Goal: Task Accomplishment & Management: Manage account settings

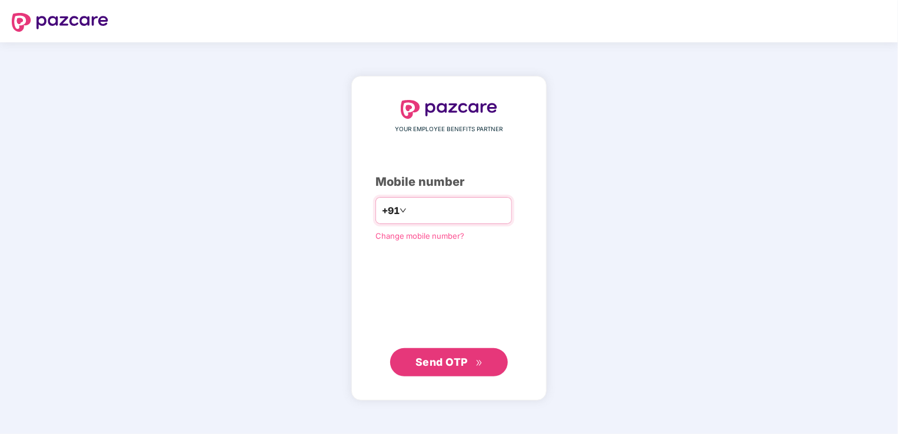
type input "**********"
click at [485, 356] on button "Send OTP" at bounding box center [449, 362] width 118 height 28
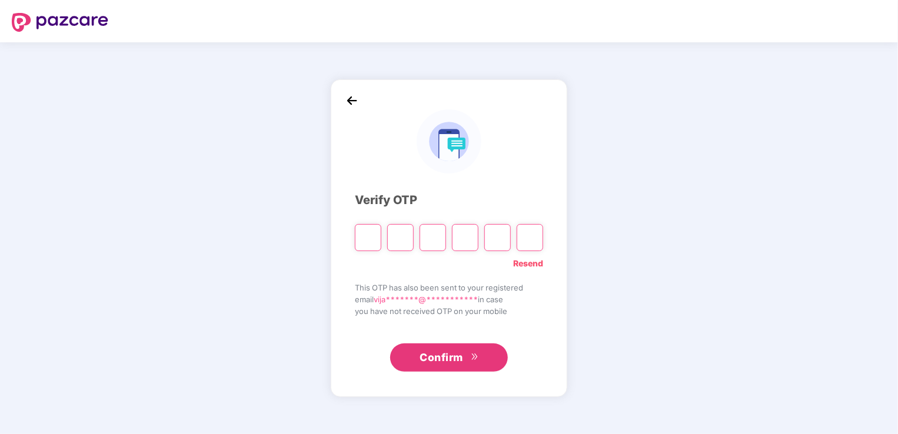
type input "*"
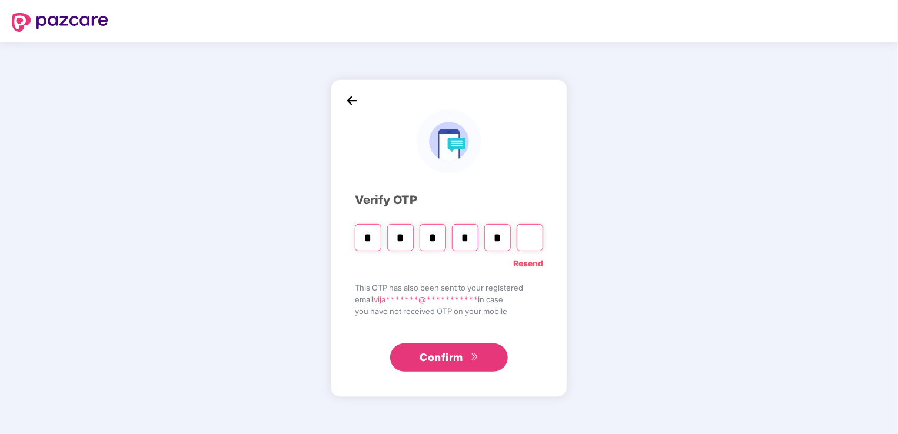
type input "*"
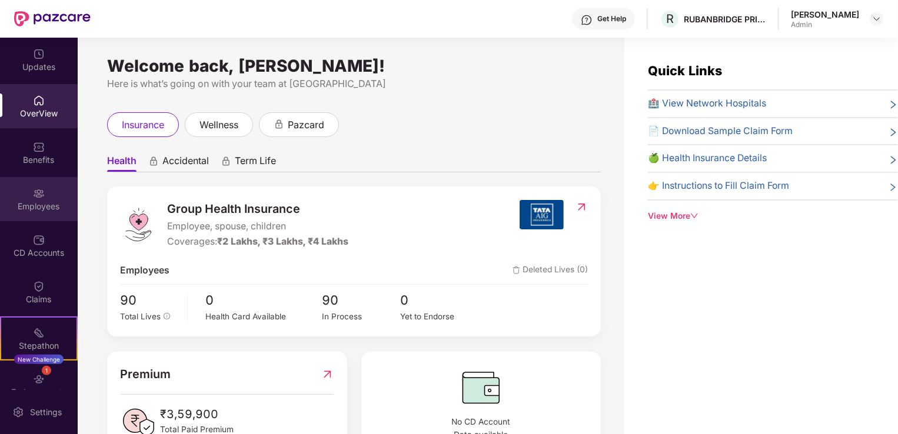
click at [35, 196] on img at bounding box center [39, 194] width 12 height 12
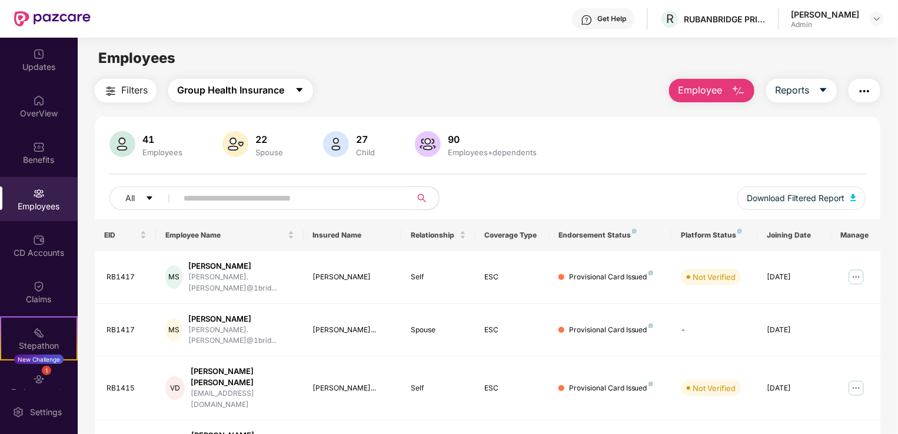
click at [298, 91] on icon "caret-down" at bounding box center [299, 89] width 9 height 9
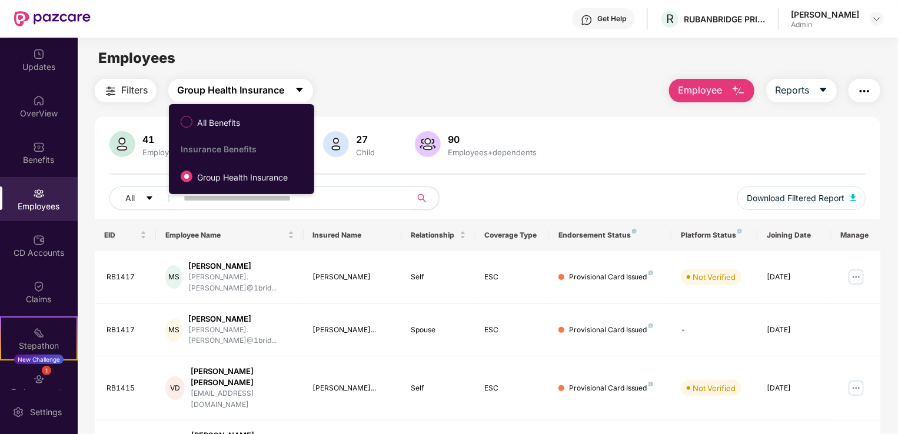
click at [298, 91] on icon "caret-down" at bounding box center [299, 89] width 9 height 9
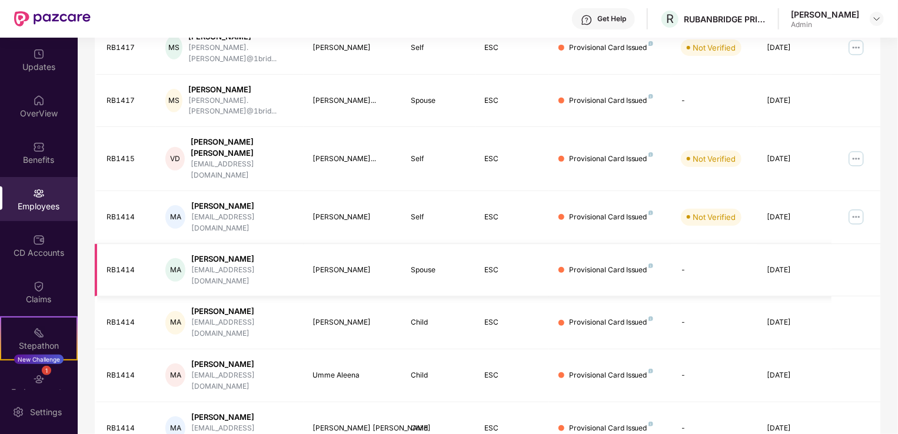
scroll to position [287, 0]
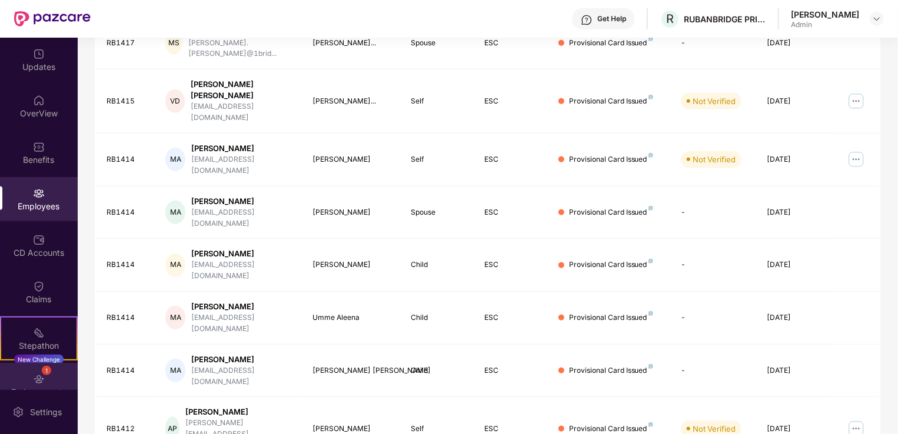
click at [47, 366] on div "1" at bounding box center [46, 370] width 9 height 9
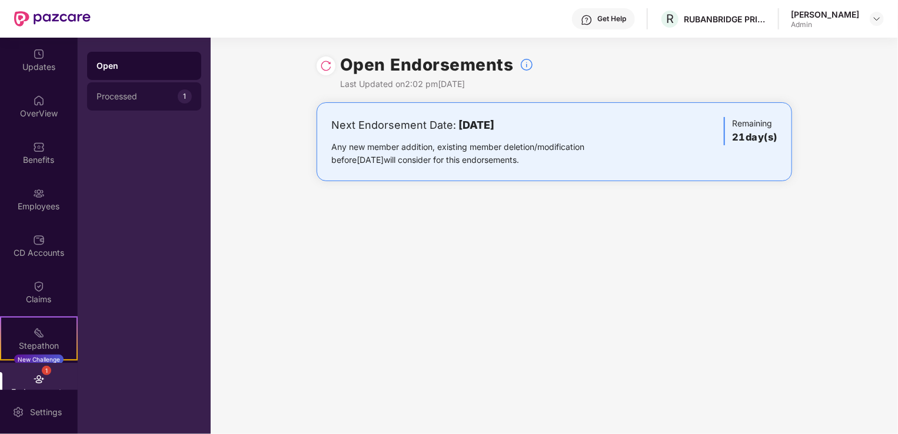
click at [138, 96] on div "Processed" at bounding box center [136, 96] width 81 height 9
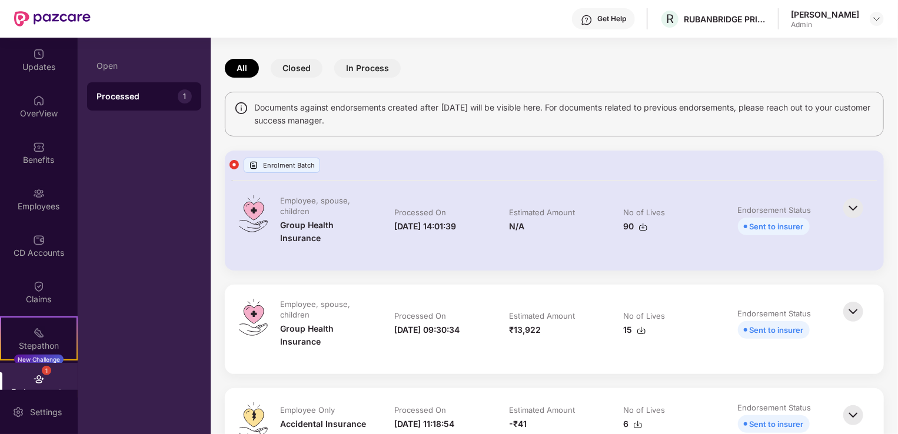
scroll to position [38, 0]
click at [363, 74] on button "In Process" at bounding box center [367, 70] width 66 height 19
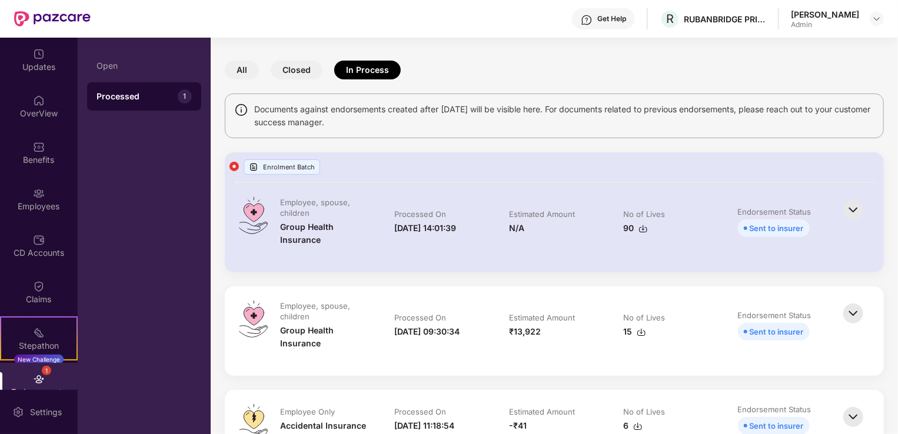
click at [233, 68] on button "All" at bounding box center [242, 70] width 34 height 19
click at [116, 92] on div "Processed" at bounding box center [136, 97] width 81 height 12
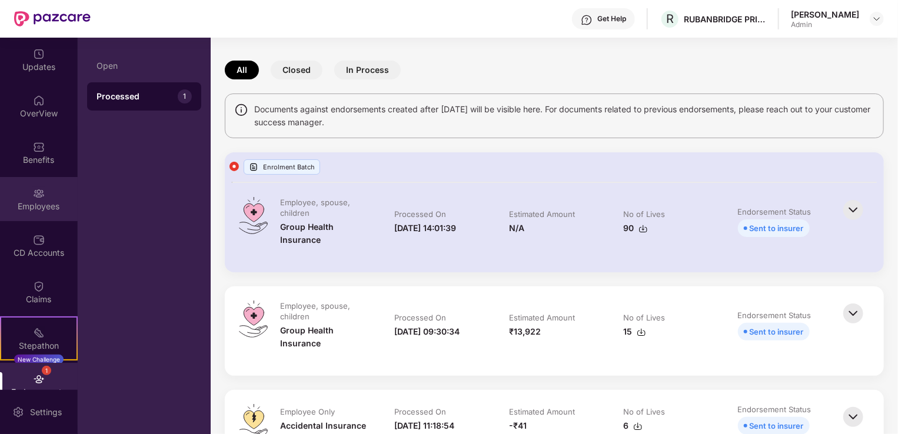
click at [42, 197] on div "Employees" at bounding box center [39, 199] width 78 height 44
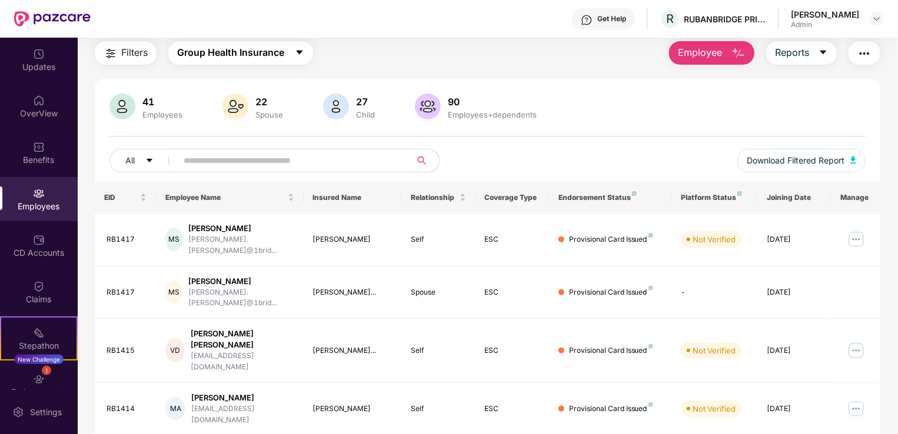
click at [301, 51] on icon "caret-down" at bounding box center [299, 53] width 6 height 4
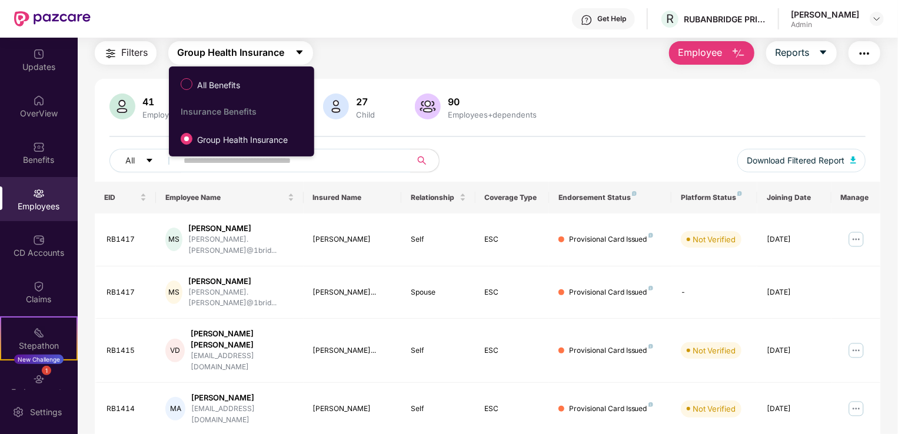
click at [299, 49] on icon "caret-down" at bounding box center [299, 52] width 9 height 9
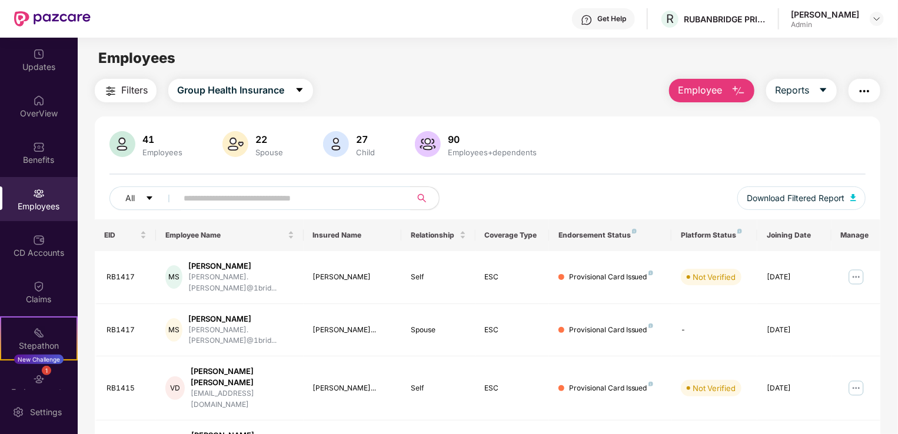
click at [132, 88] on span "Filters" at bounding box center [134, 90] width 26 height 15
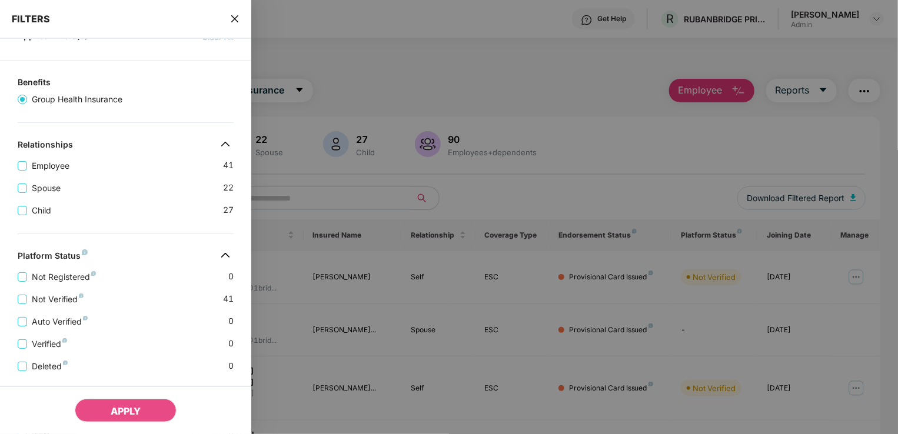
scroll to position [64, 0]
click at [236, 18] on icon "close" at bounding box center [234, 18] width 7 height 7
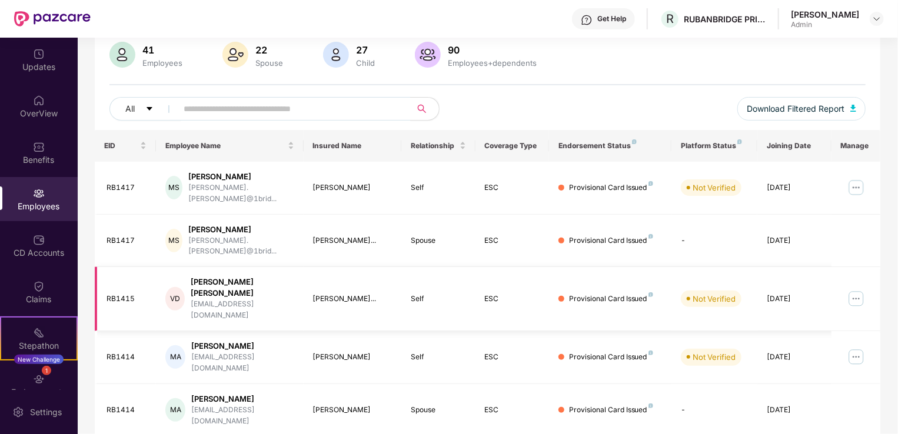
scroll to position [91, 0]
click at [856, 182] on img at bounding box center [855, 186] width 19 height 19
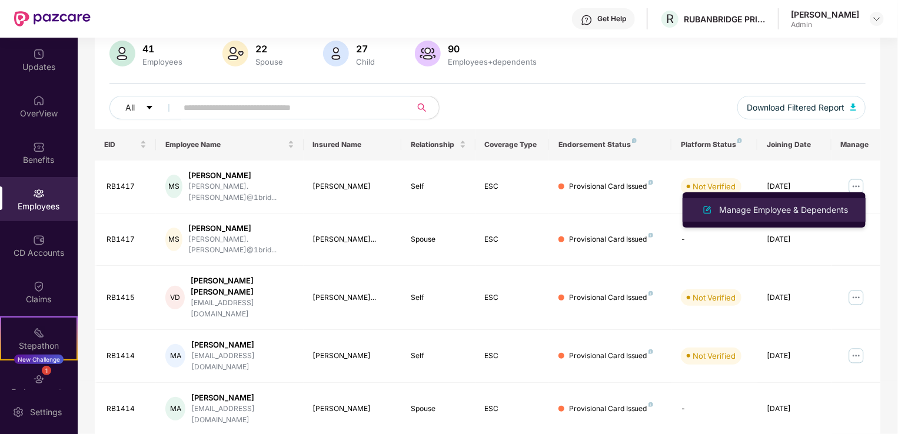
click at [792, 209] on div "Manage Employee & Dependents" at bounding box center [783, 210] width 134 height 13
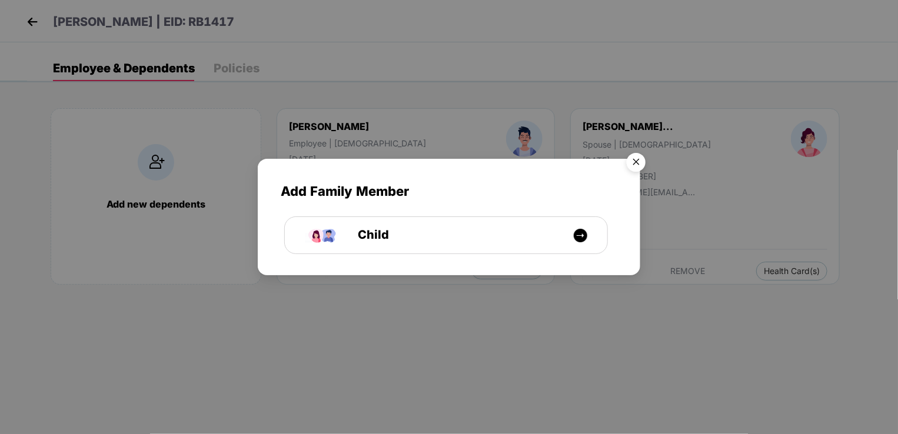
click at [632, 161] on img "Close" at bounding box center [635, 164] width 33 height 33
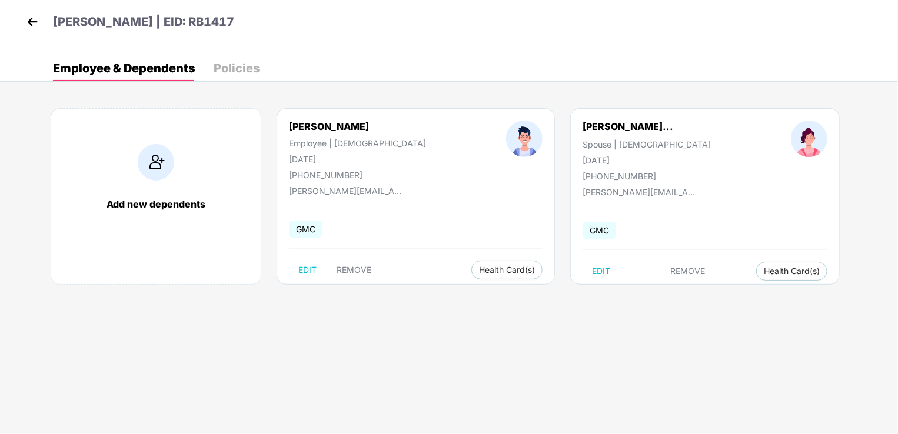
click at [32, 20] on img at bounding box center [33, 22] width 18 height 18
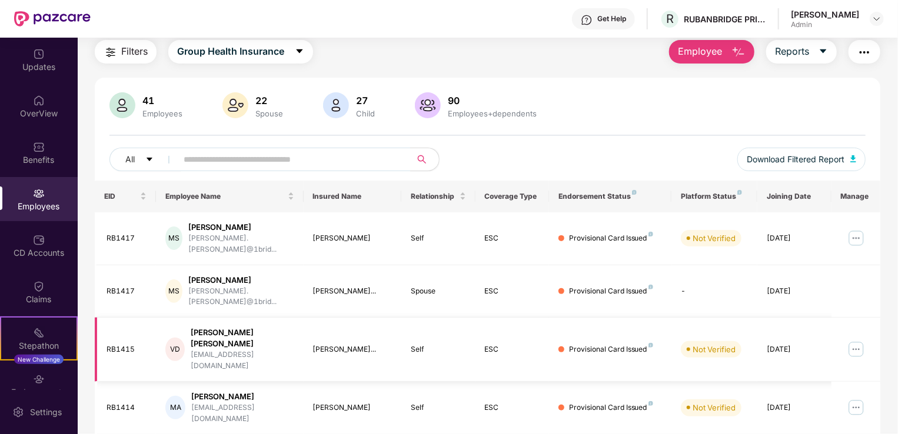
scroll to position [39, 0]
click at [854, 339] on img at bounding box center [855, 348] width 19 height 19
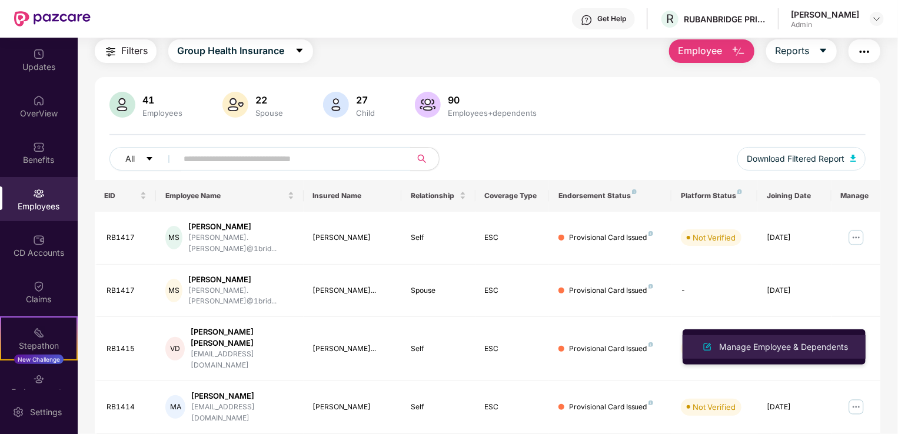
click at [769, 347] on div "Manage Employee & Dependents" at bounding box center [783, 347] width 134 height 13
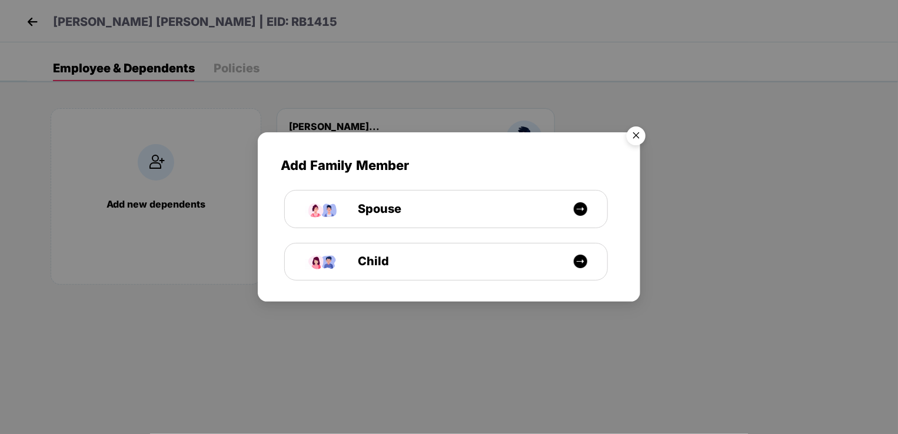
click at [639, 134] on img "Close" at bounding box center [635, 137] width 33 height 33
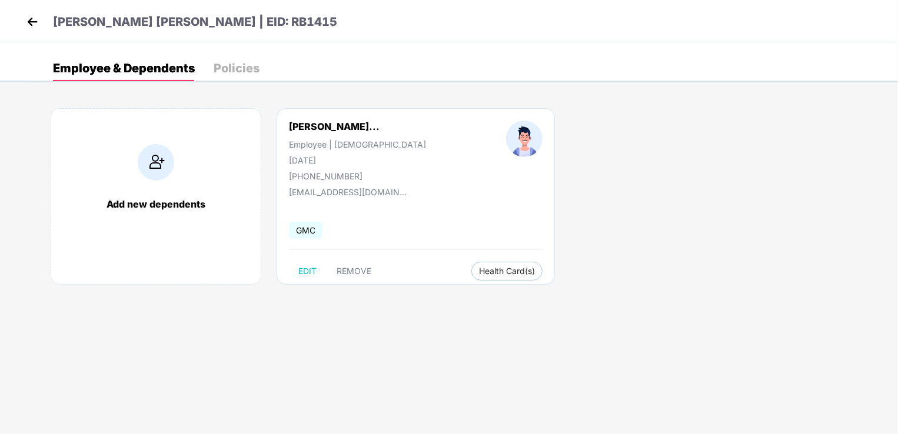
click at [34, 20] on img at bounding box center [33, 22] width 18 height 18
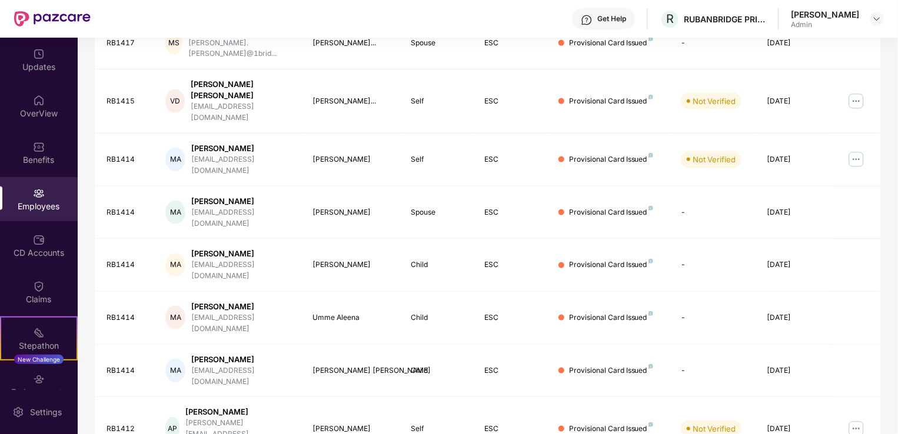
scroll to position [286, 0]
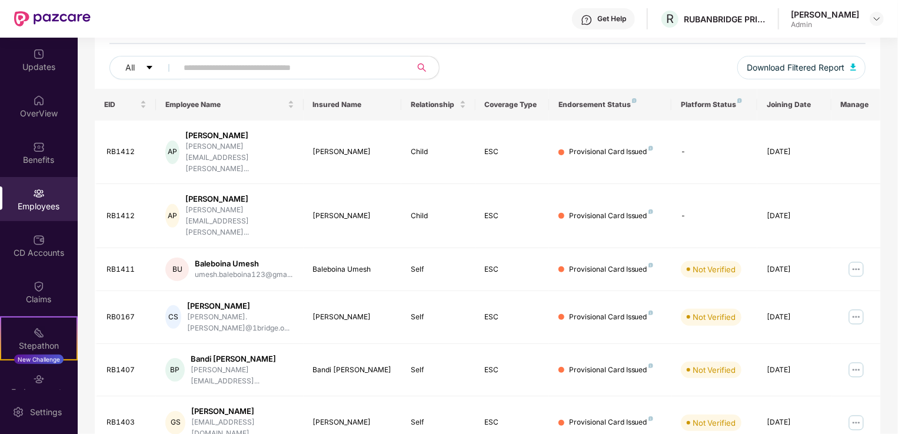
scroll to position [129, 0]
click at [853, 261] on img at bounding box center [855, 270] width 19 height 19
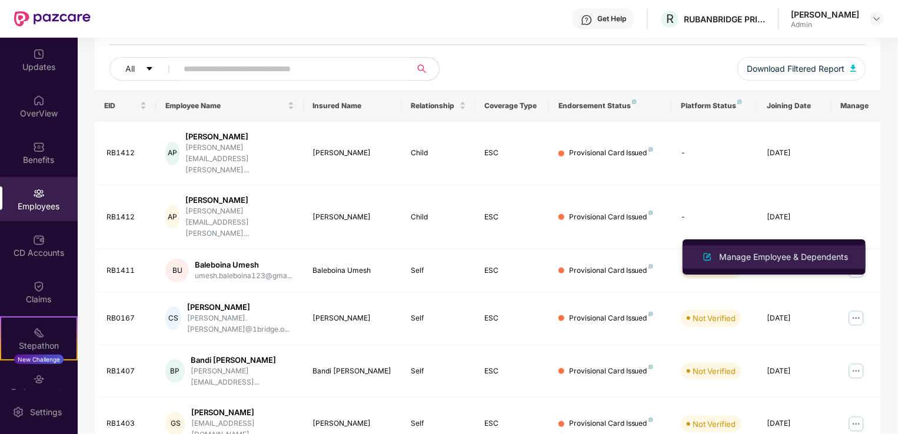
click at [758, 251] on div "Manage Employee & Dependents" at bounding box center [783, 257] width 134 height 13
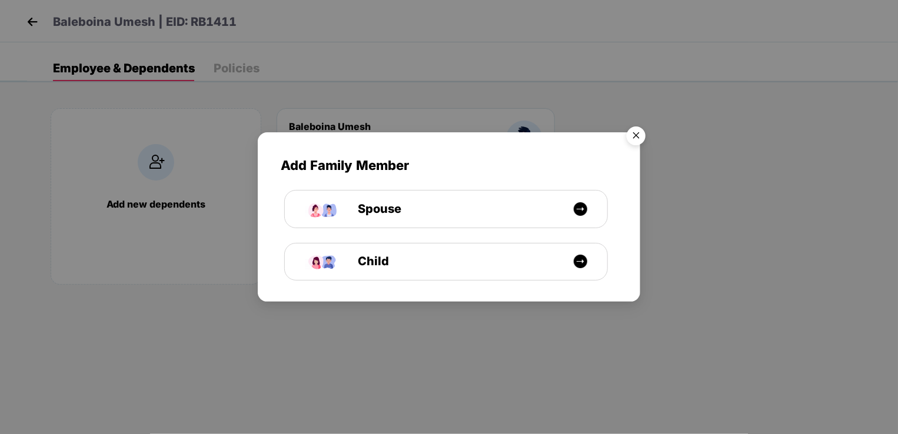
click at [633, 129] on img "Close" at bounding box center [635, 137] width 33 height 33
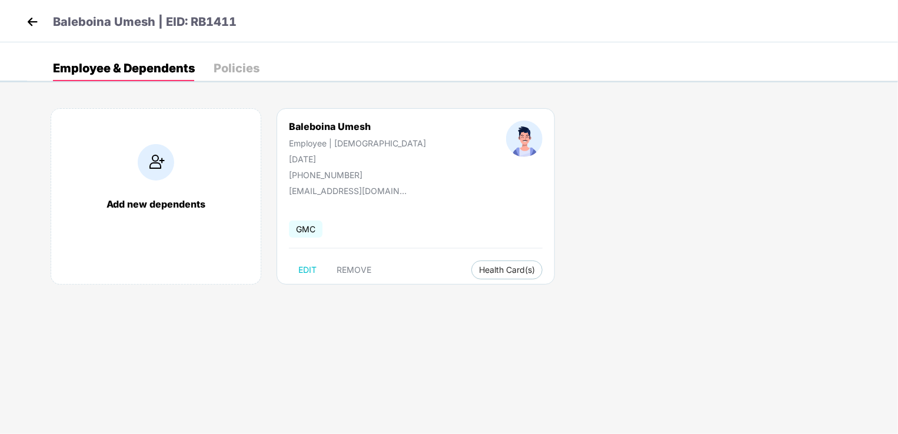
click at [29, 24] on img at bounding box center [33, 22] width 18 height 18
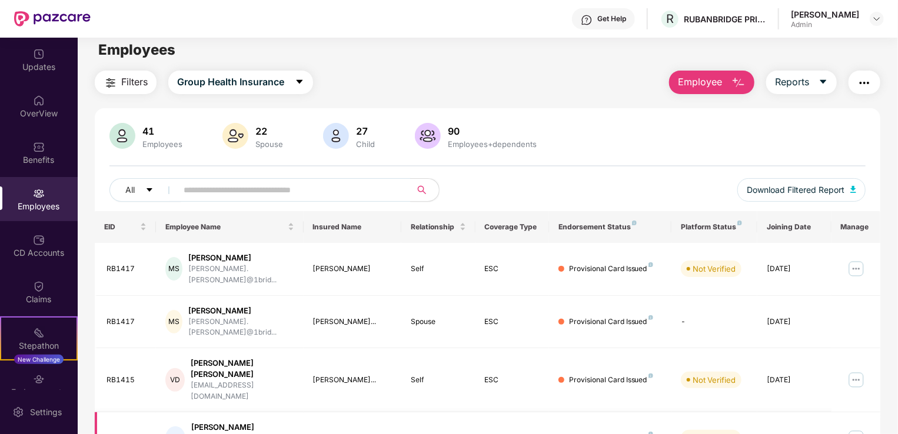
scroll to position [6, 0]
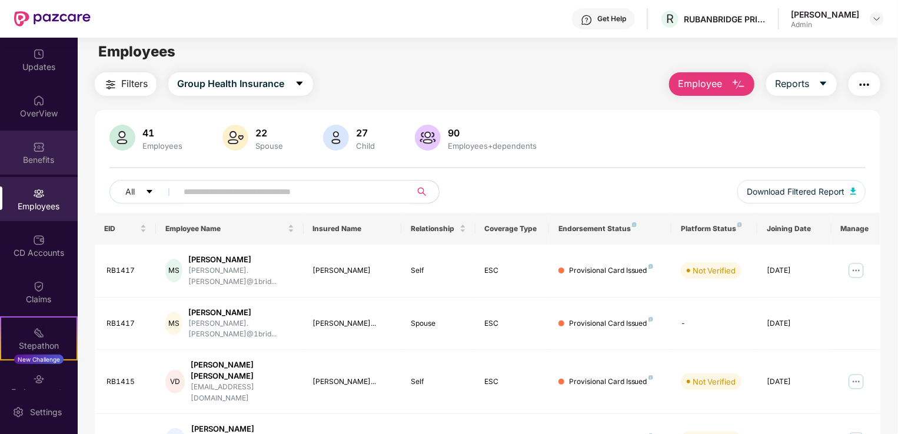
click at [34, 147] on img at bounding box center [39, 147] width 12 height 12
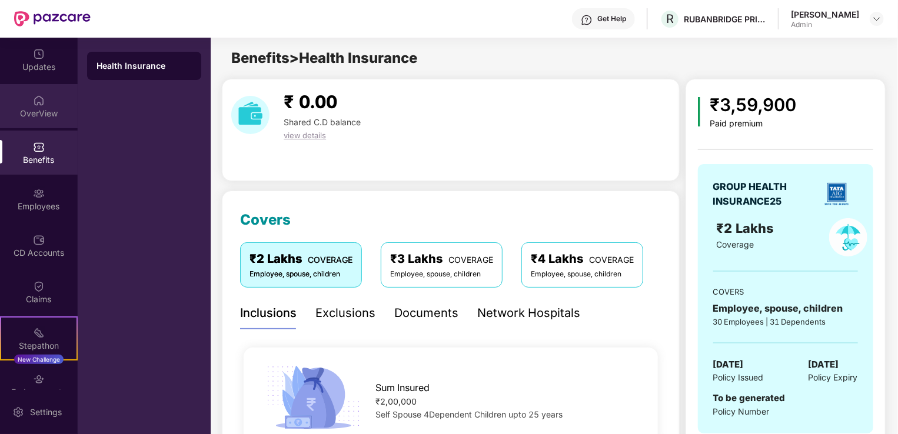
click at [37, 105] on img at bounding box center [39, 101] width 12 height 12
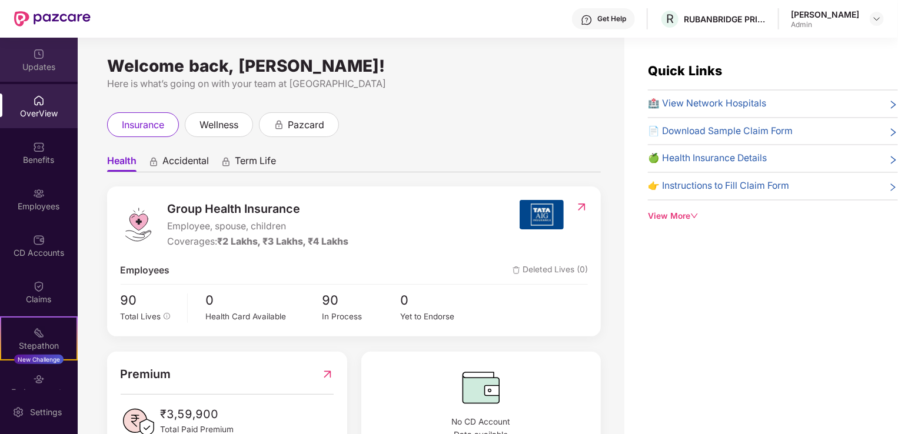
click at [26, 51] on div "Updates" at bounding box center [39, 60] width 78 height 44
